Goal: Task Accomplishment & Management: Manage account settings

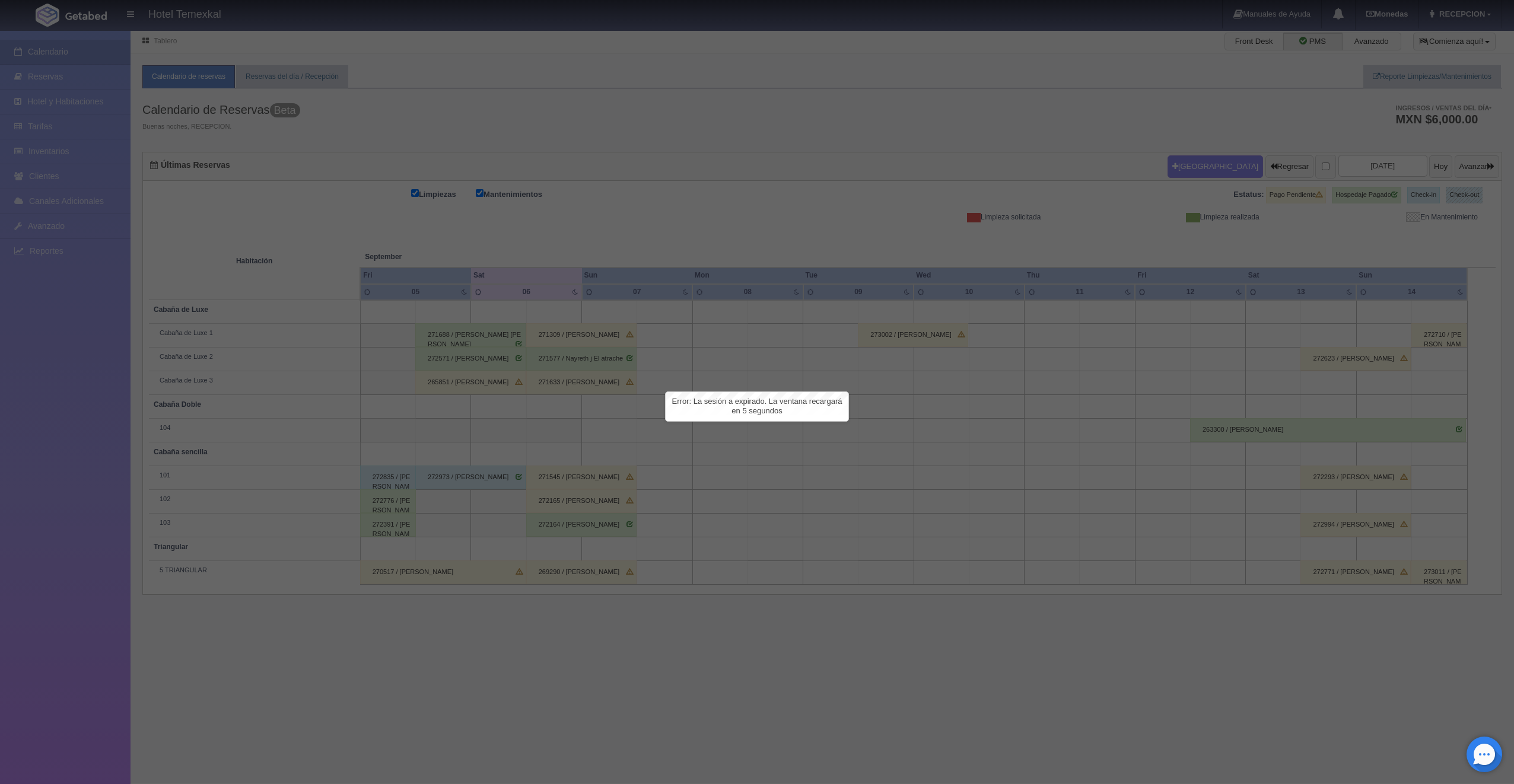
click at [207, 141] on div at bounding box center [757, 392] width 1514 height 784
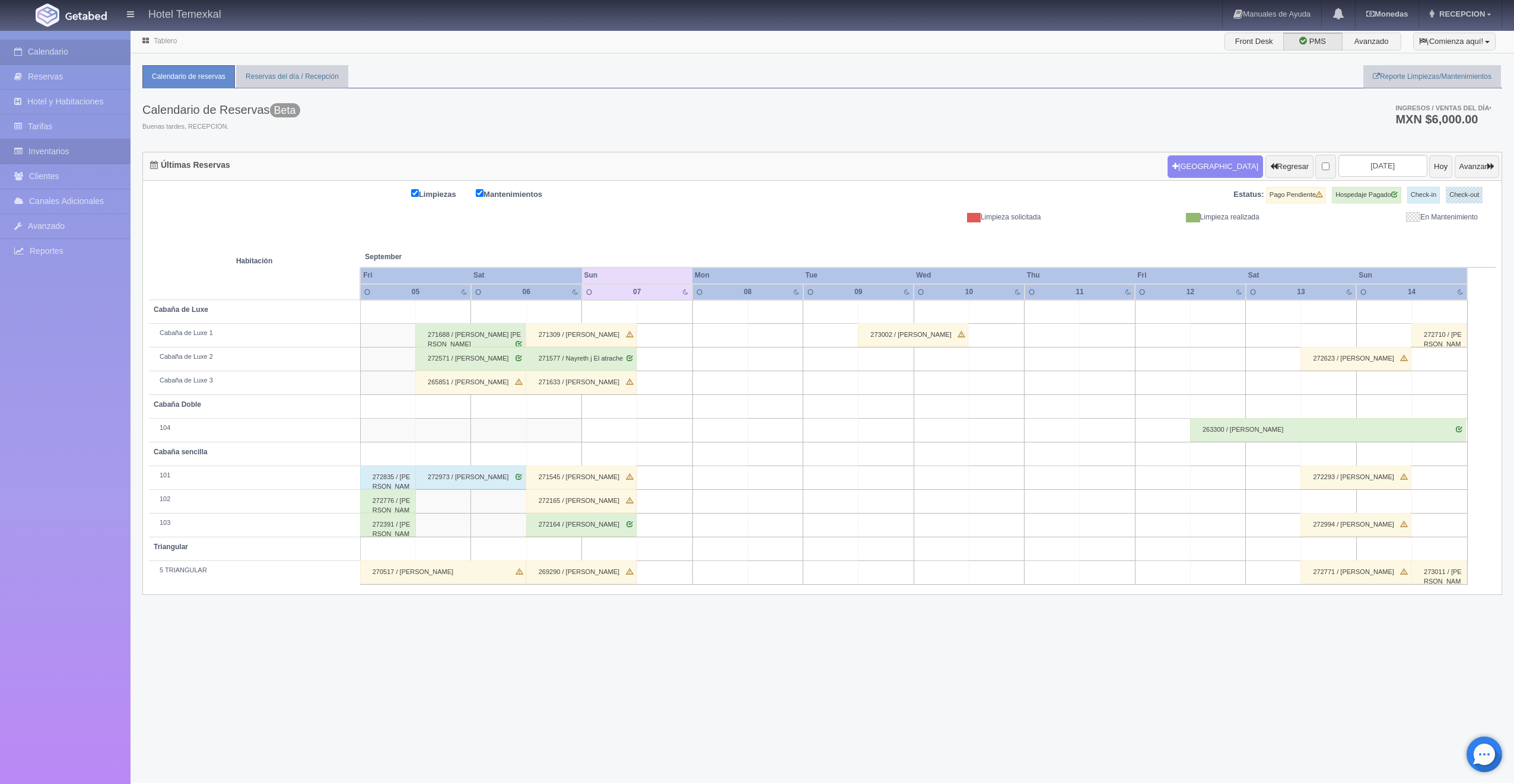
click at [42, 156] on link "Inventarios" at bounding box center [65, 151] width 131 height 24
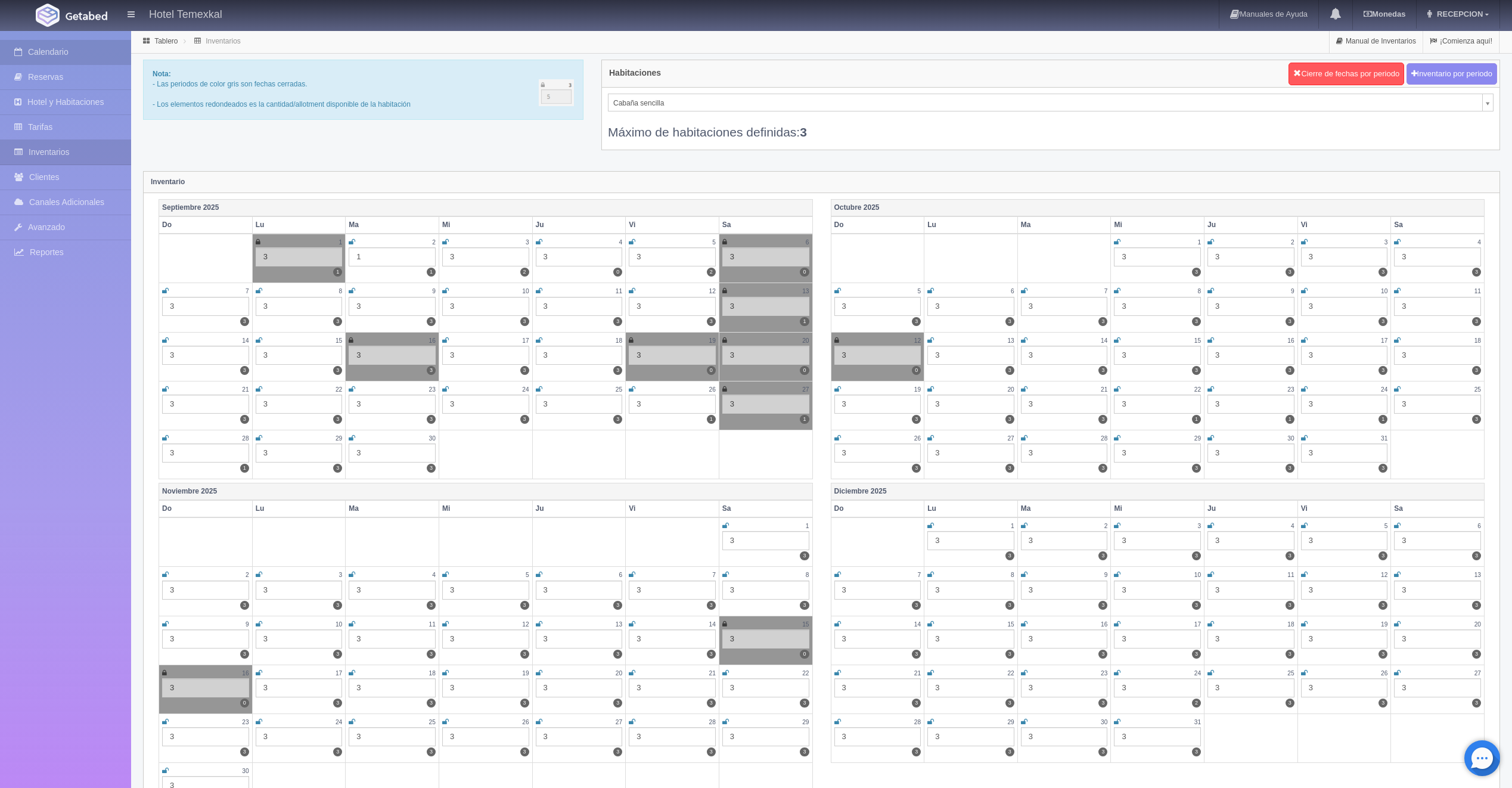
click at [37, 50] on link "Calendario" at bounding box center [65, 52] width 131 height 24
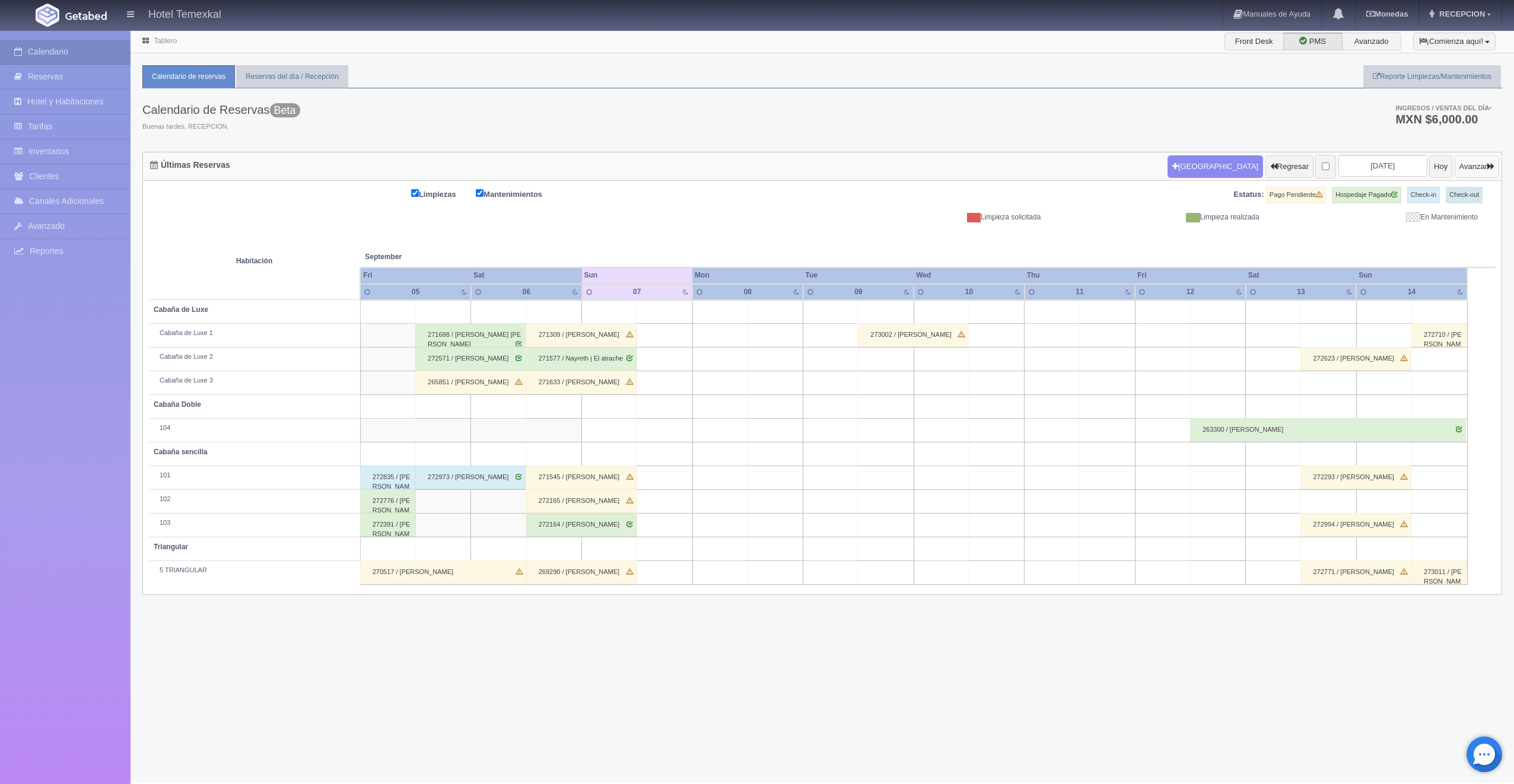
click at [1458, 166] on button "Avanzar" at bounding box center [1476, 166] width 45 height 23
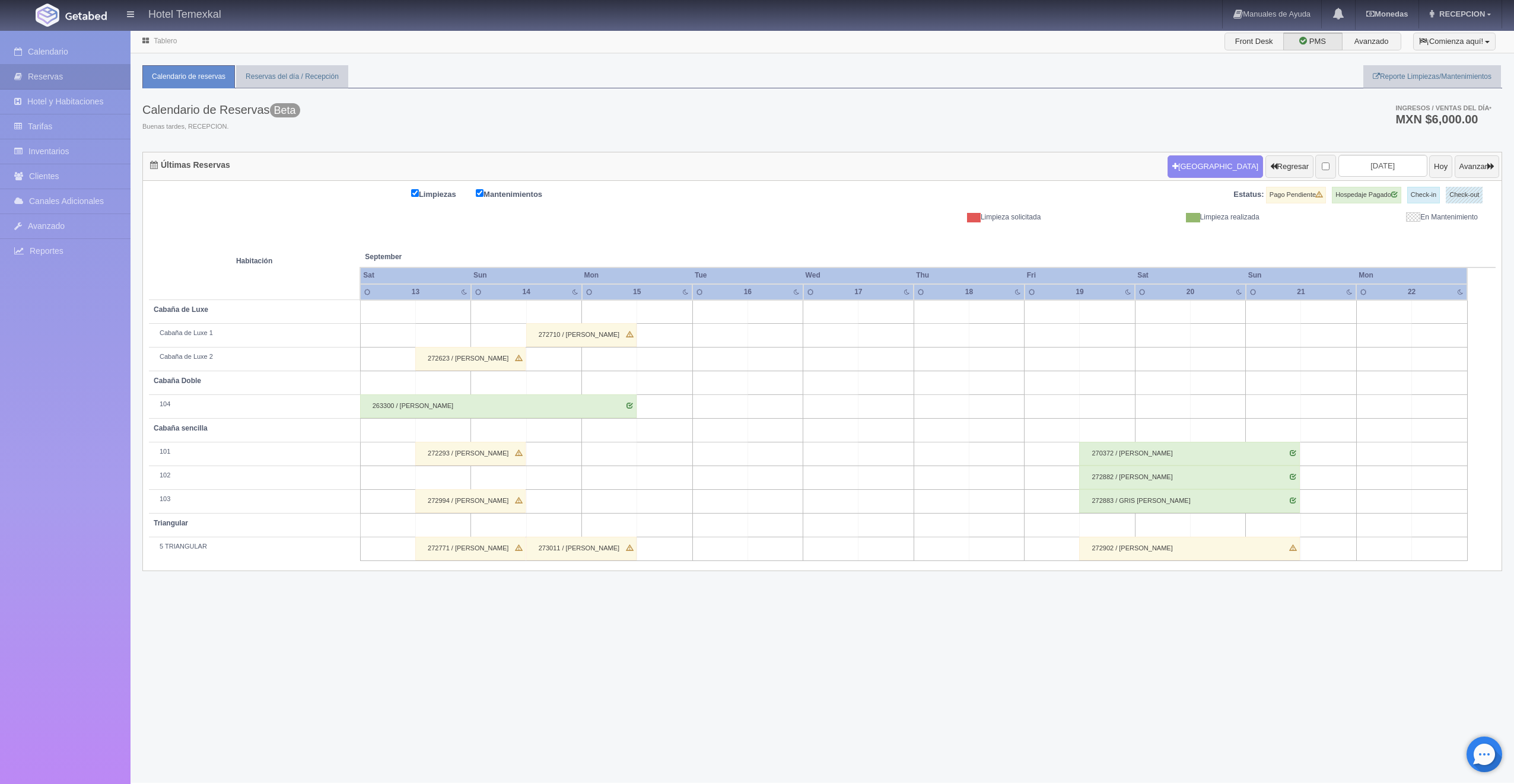
drag, startPoint x: 458, startPoint y: 456, endPoint x: 526, endPoint y: 456, distance: 68.0
click at [526, 456] on div "272293 / [PERSON_NAME]" at bounding box center [470, 453] width 110 height 23
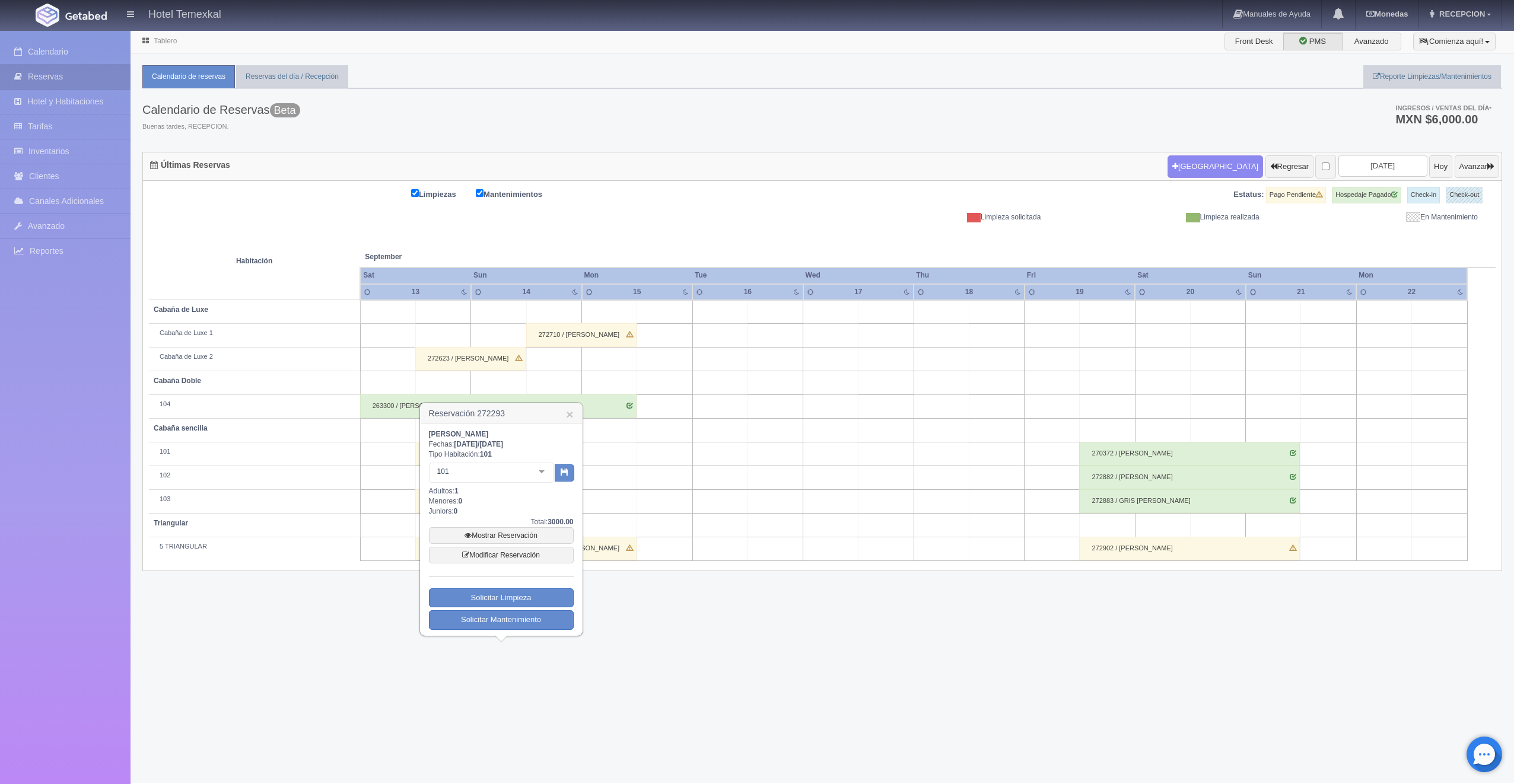
drag, startPoint x: 338, startPoint y: 619, endPoint x: 400, endPoint y: 578, distance: 74.3
click at [343, 616] on div "Tablero Front Desk PMS Avanzado ¡Comienza aquí! Habitaciones y Reservas Limpiez…" at bounding box center [822, 406] width 1383 height 753
click at [569, 411] on link "×" at bounding box center [569, 414] width 7 height 13
